Goal: Task Accomplishment & Management: Complete application form

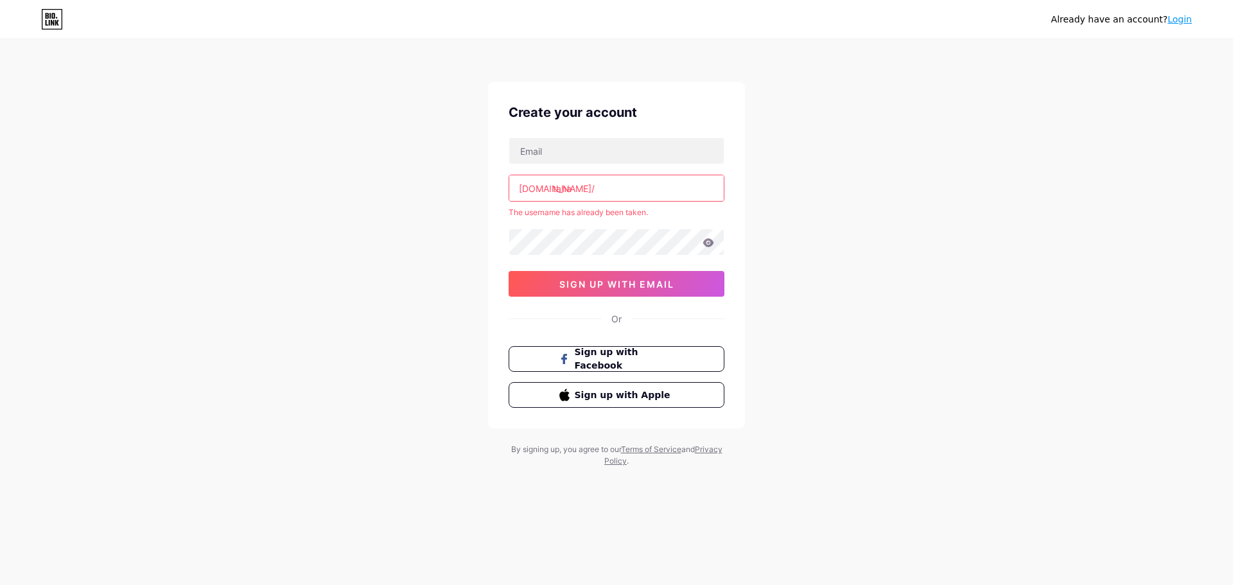
type input "[EMAIL_ADDRESS][DOMAIN_NAME]"
click at [710, 245] on icon at bounding box center [708, 242] width 11 height 8
click at [605, 288] on span "sign up with email" at bounding box center [616, 284] width 115 height 11
click at [579, 193] on input "taha" at bounding box center [616, 188] width 215 height 26
drag, startPoint x: 593, startPoint y: 190, endPoint x: 459, endPoint y: 207, distance: 136.0
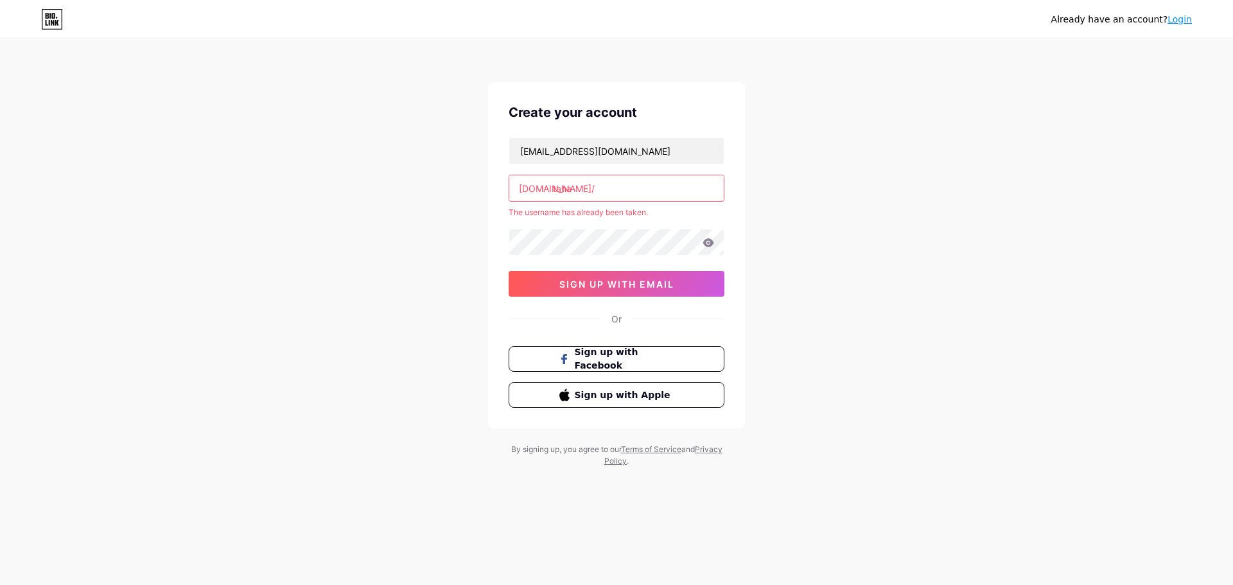
click at [459, 207] on div "Already have an account? Login Create your account [EMAIL_ADDRESS][DOMAIN_NAME]…" at bounding box center [616, 254] width 1233 height 508
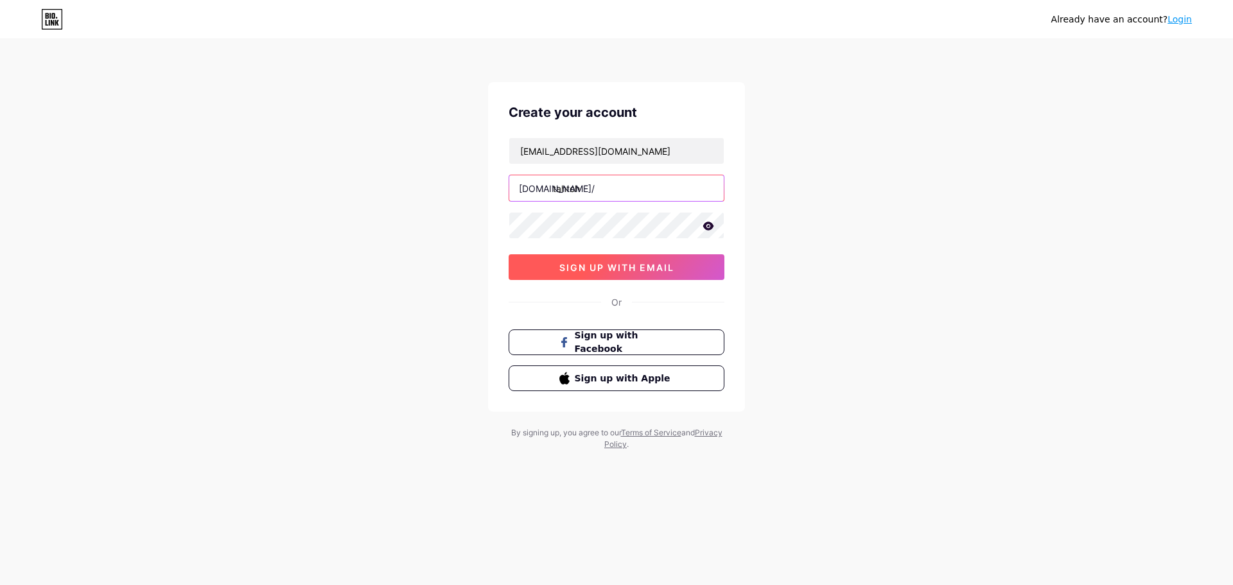
type input "tahtoh"
click at [621, 268] on span "sign up with email" at bounding box center [616, 267] width 115 height 11
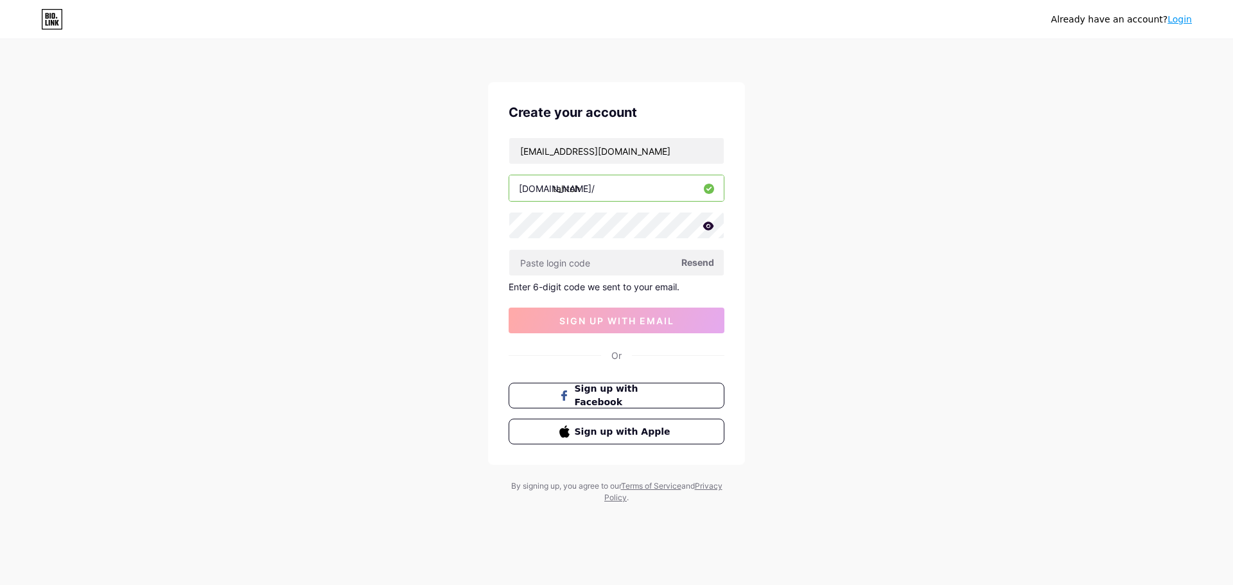
click at [703, 263] on span "Resend" at bounding box center [697, 262] width 33 height 13
drag, startPoint x: 589, startPoint y: 184, endPoint x: 557, endPoint y: 191, distance: 32.9
click at [557, 191] on input "tahtoh" at bounding box center [616, 188] width 215 height 26
click at [599, 195] on input "tahtoh" at bounding box center [616, 188] width 215 height 26
click at [792, 234] on div "Already have an account? Login Create your account [EMAIL_ADDRESS][DOMAIN_NAME]…" at bounding box center [616, 272] width 1233 height 545
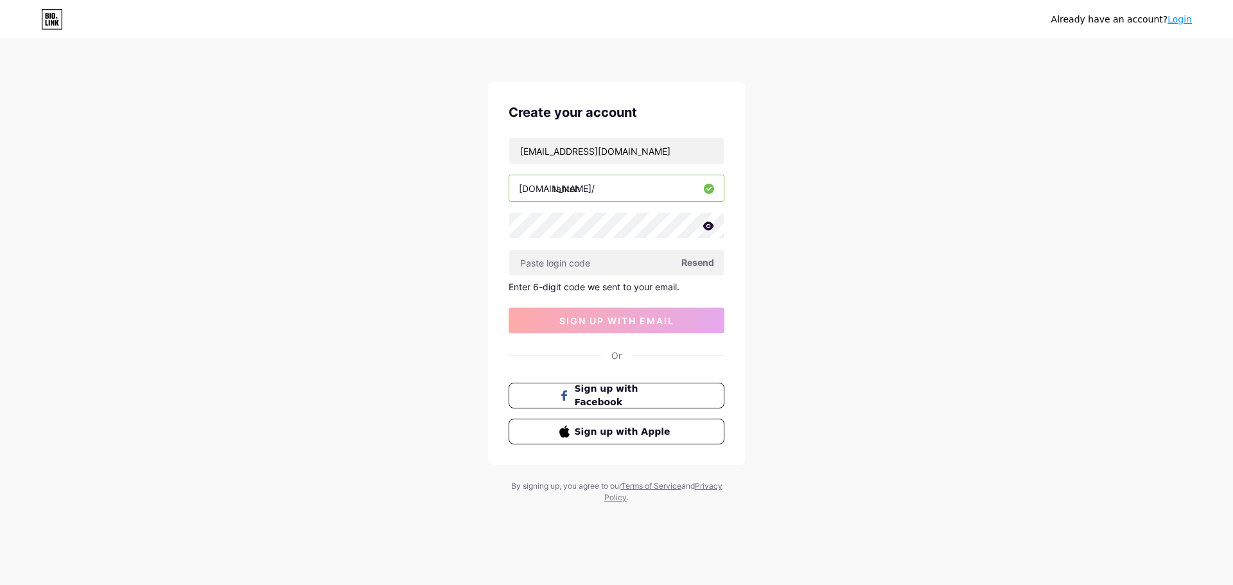
click at [687, 267] on span "Resend" at bounding box center [697, 262] width 33 height 13
click at [714, 230] on div at bounding box center [617, 225] width 216 height 27
click at [386, 270] on div "Already have an account? Login Create your account [EMAIL_ADDRESS][DOMAIN_NAME]…" at bounding box center [616, 272] width 1233 height 545
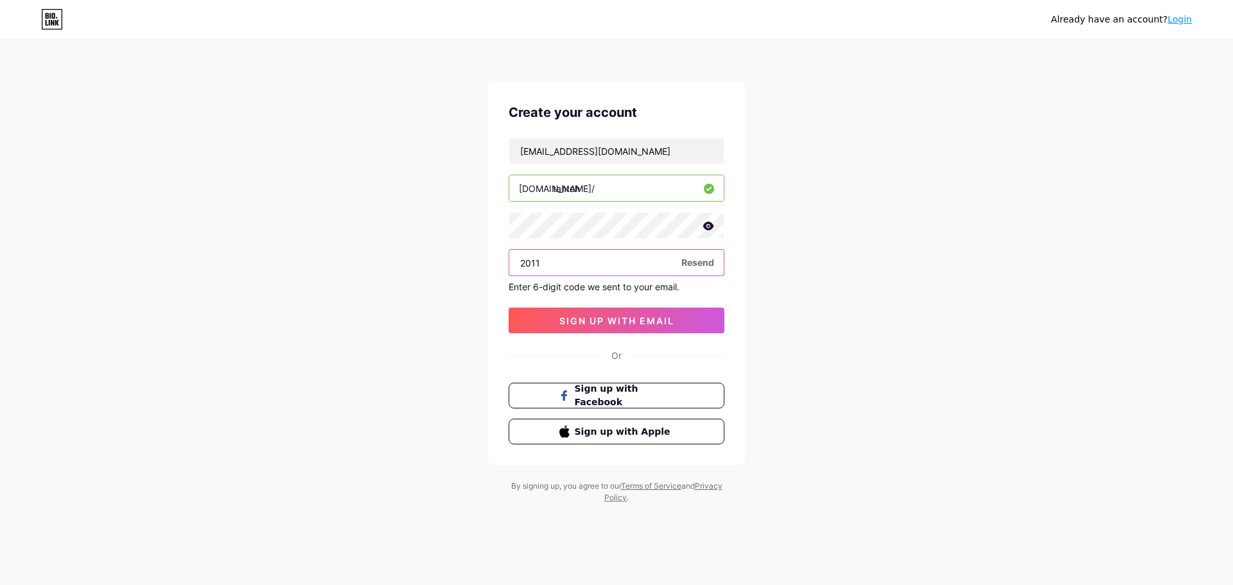
drag, startPoint x: 428, startPoint y: 281, endPoint x: 326, endPoint y: 311, distance: 106.5
click at [326, 308] on div "Already have an account? Login Create your account [EMAIL_ADDRESS][DOMAIN_NAME]…" at bounding box center [616, 272] width 1233 height 545
click at [437, 259] on div "Already have an account? Login Create your account [EMAIL_ADDRESS][DOMAIN_NAME]…" at bounding box center [616, 272] width 1233 height 545
click at [522, 238] on div at bounding box center [617, 225] width 216 height 27
drag, startPoint x: 561, startPoint y: 263, endPoint x: 385, endPoint y: 297, distance: 180.0
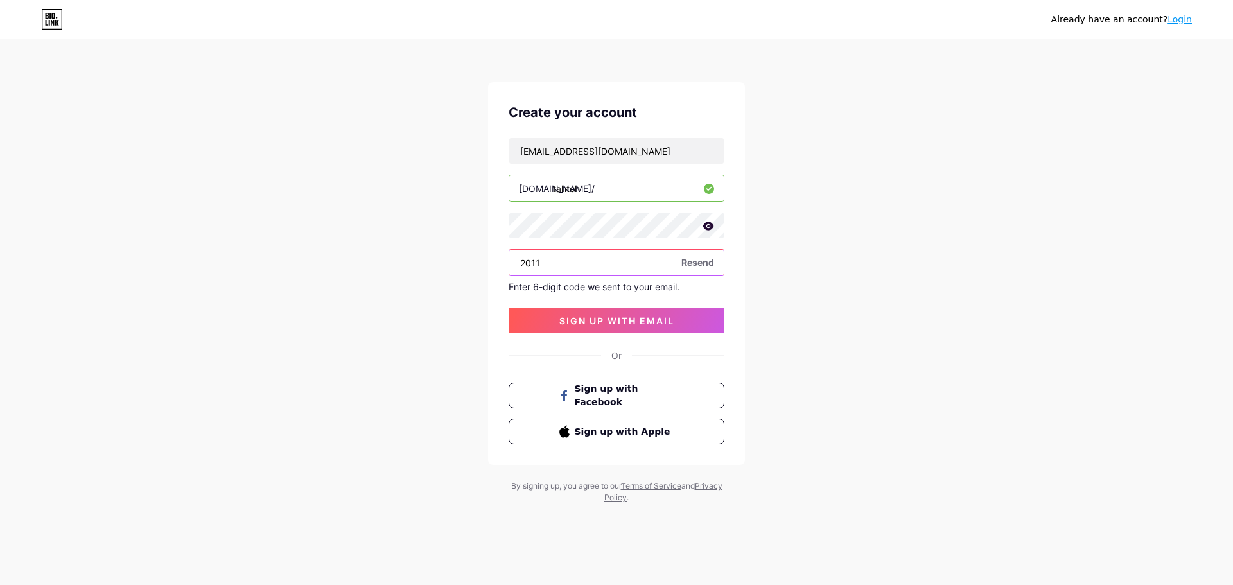
click at [386, 296] on div "Already have an account? Login Create your account [EMAIL_ADDRESS][DOMAIN_NAME]…" at bounding box center [616, 272] width 1233 height 545
click at [429, 329] on div "Already have an account? Login Create your account [EMAIL_ADDRESS][DOMAIN_NAME]…" at bounding box center [616, 272] width 1233 height 545
click at [629, 315] on span "sign up with email" at bounding box center [616, 320] width 115 height 11
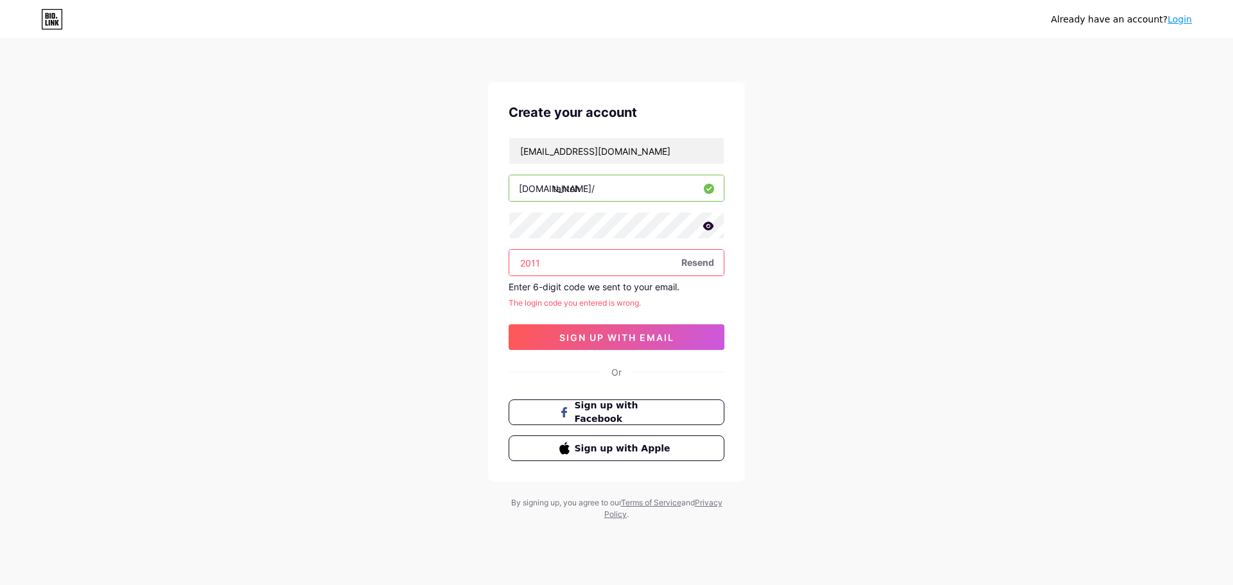
click at [705, 262] on span "Resend" at bounding box center [697, 262] width 33 height 13
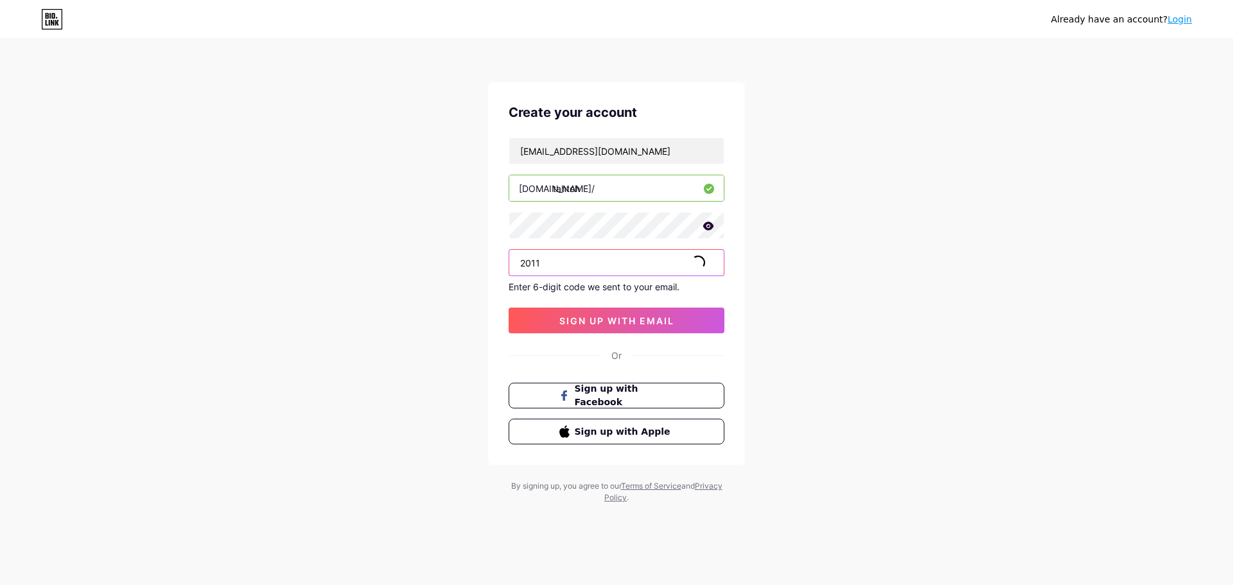
click at [573, 272] on input "2011" at bounding box center [616, 263] width 215 height 26
type input "2"
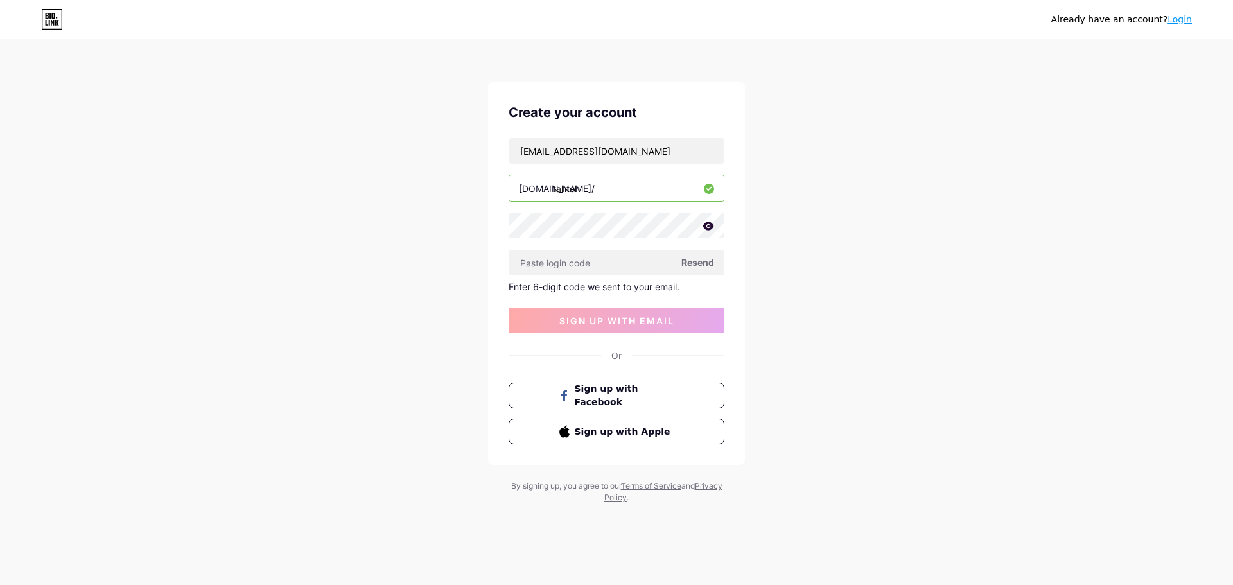
click at [866, 163] on div "Already have an account? Login Create your account [EMAIL_ADDRESS][DOMAIN_NAME]…" at bounding box center [616, 272] width 1233 height 545
click at [708, 224] on icon at bounding box center [709, 226] width 12 height 9
click at [845, 268] on div "Already have an account? Login Create your account [EMAIL_ADDRESS][DOMAIN_NAME]…" at bounding box center [616, 272] width 1233 height 545
click at [590, 271] on input "text" at bounding box center [616, 263] width 215 height 26
click at [617, 357] on div "Or" at bounding box center [616, 355] width 10 height 13
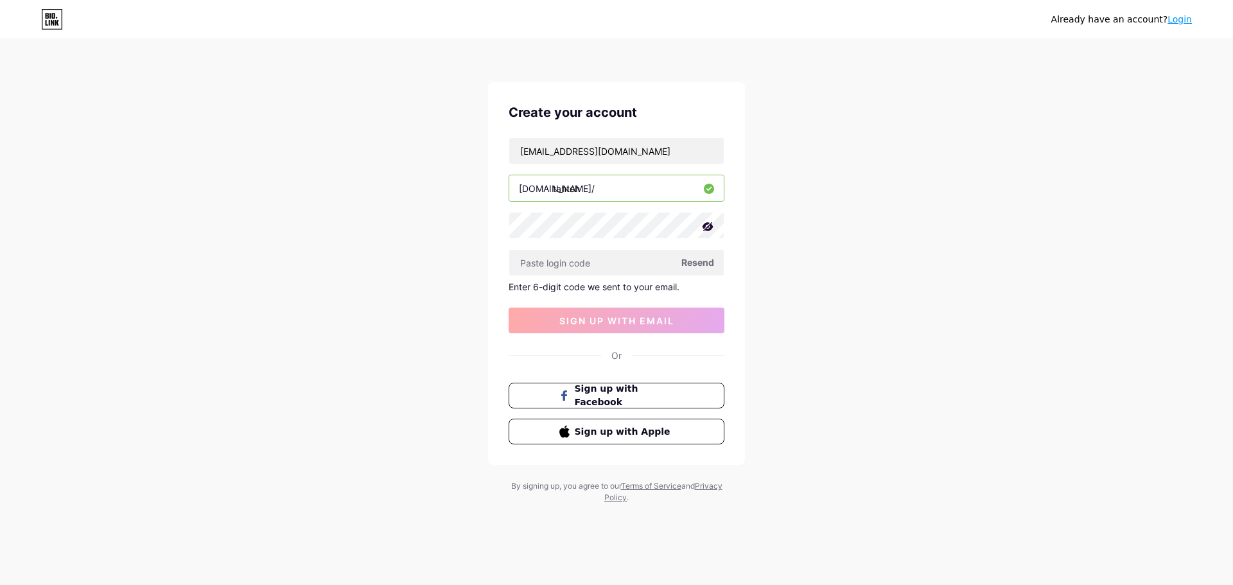
click at [758, 312] on div "Already have an account? Login Create your account [EMAIL_ADDRESS][DOMAIN_NAME]…" at bounding box center [616, 272] width 1233 height 545
click at [680, 288] on div "Enter 6-digit code we sent to your email." at bounding box center [617, 286] width 216 height 11
drag, startPoint x: 553, startPoint y: 141, endPoint x: 415, endPoint y: 171, distance: 141.3
click at [418, 170] on div "Already have an account? Login Create your account [EMAIL_ADDRESS][DOMAIN_NAME]…" at bounding box center [616, 272] width 1233 height 545
click at [411, 182] on div "Already have an account? Login Create your account [EMAIL_ADDRESS][DOMAIN_NAME]…" at bounding box center [616, 272] width 1233 height 545
